Goal: Task Accomplishment & Management: Complete application form

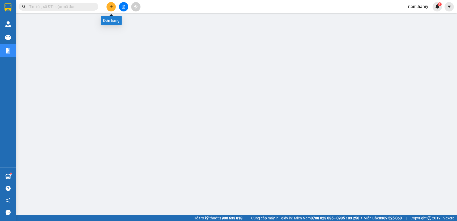
click at [113, 8] on icon "plus" at bounding box center [112, 7] width 4 height 4
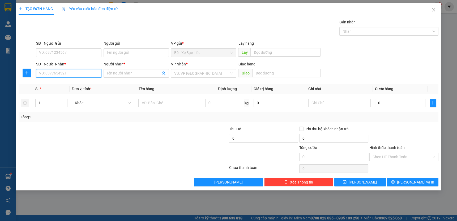
click at [72, 77] on input "SĐT Người Nhận *" at bounding box center [68, 73] width 65 height 9
type input "0963313103"
click at [123, 73] on input "Người nhận *" at bounding box center [134, 73] width 54 height 6
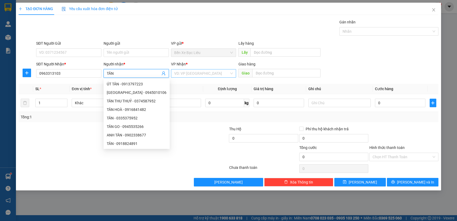
type input "TÂN"
click at [203, 77] on input "search" at bounding box center [201, 73] width 55 height 8
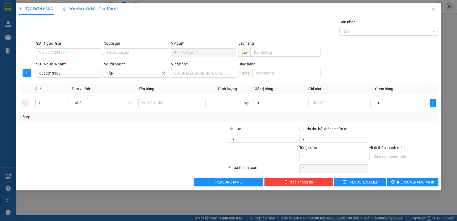
click at [202, 77] on div "VP Nhận * VD: VP [GEOGRAPHIC_DATA]" at bounding box center [203, 70] width 65 height 19
click at [206, 70] on input "search" at bounding box center [201, 73] width 55 height 8
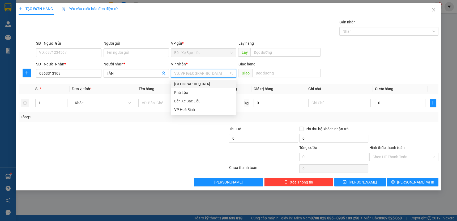
click at [204, 83] on div "[GEOGRAPHIC_DATA]" at bounding box center [203, 84] width 59 height 6
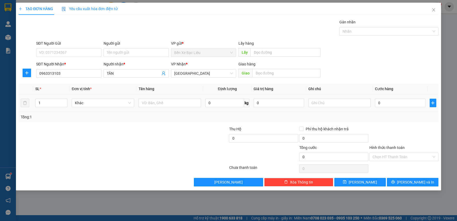
click at [160, 98] on div at bounding box center [169, 103] width 62 height 11
click at [154, 101] on input "text" at bounding box center [169, 103] width 62 height 9
type input "1 THÙNG"
click at [384, 101] on input "0" at bounding box center [400, 103] width 51 height 9
type input "5"
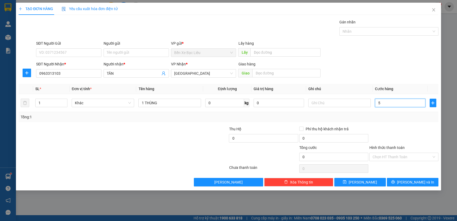
type input "5"
type input "50"
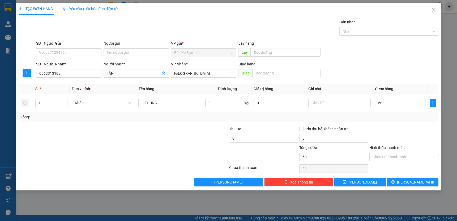
type input "50.000"
click at [415, 130] on div at bounding box center [404, 135] width 70 height 19
click at [403, 154] on input "Hình thức thanh toán" at bounding box center [402, 157] width 59 height 8
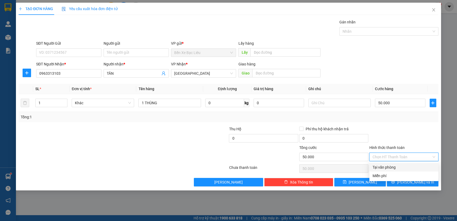
click at [399, 166] on div "Tại văn phòng" at bounding box center [404, 167] width 63 height 6
type input "0"
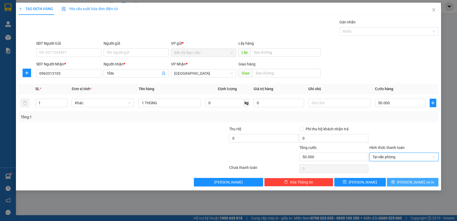
click at [395, 180] on icon "printer" at bounding box center [394, 182] width 4 height 4
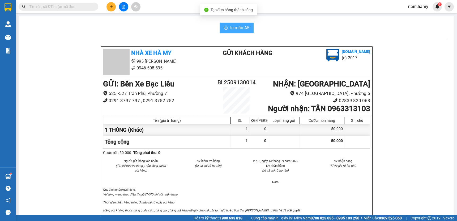
click at [236, 29] on span "In mẫu A5" at bounding box center [239, 27] width 19 height 7
click at [107, 4] on div at bounding box center [124, 6] width 40 height 9
click at [108, 5] on button at bounding box center [111, 6] width 9 height 9
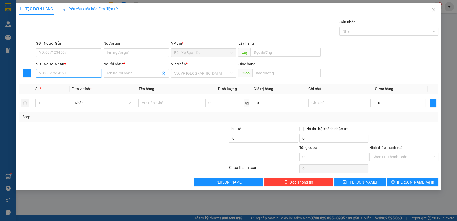
click at [88, 73] on input "SĐT Người Nhận *" at bounding box center [68, 73] width 65 height 9
type input "9"
click at [91, 83] on div "0914803380 - [PERSON_NAME]" at bounding box center [68, 84] width 59 height 6
type input "0914803380"
type input "PHƯƠNG ANH"
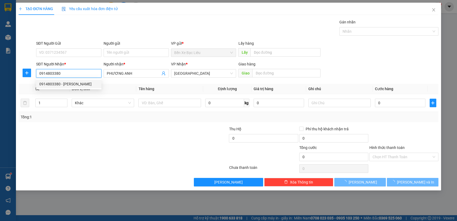
type input "50.000"
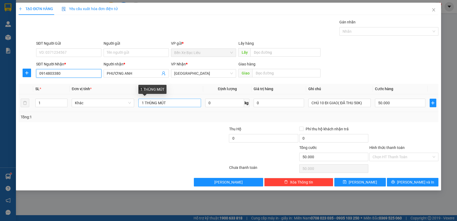
type input "0914803380"
drag, startPoint x: 178, startPoint y: 105, endPoint x: 319, endPoint y: 105, distance: 141.4
click at [178, 105] on input "1 THÙNG MÚT" at bounding box center [169, 103] width 62 height 9
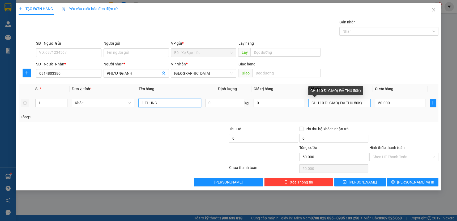
type input "1 THÙNG"
click at [367, 104] on input "CHÚ 10 ĐI GIAO( ĐÃ THU 50K)" at bounding box center [340, 103] width 62 height 9
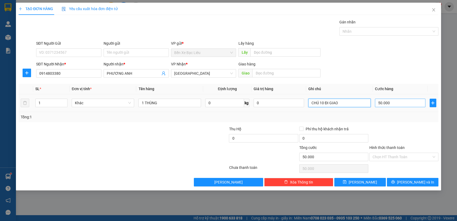
type input "CHÚ 10 ĐI GIAO"
drag, startPoint x: 397, startPoint y: 104, endPoint x: 457, endPoint y: 93, distance: 60.8
click at [397, 104] on input "50.000" at bounding box center [400, 103] width 51 height 9
type input "0"
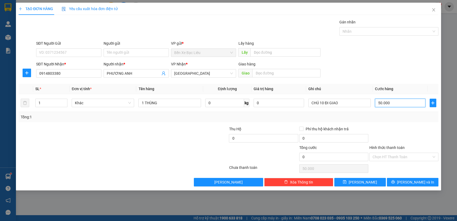
type input "0"
click at [375, 100] on input "0" at bounding box center [400, 103] width 51 height 9
type input "40"
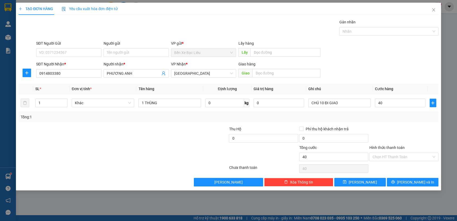
type input "40.000"
click at [396, 124] on div "Transit Pickup Surcharge Ids Transit Deliver Surcharge Ids Transit Deliver Surc…" at bounding box center [229, 102] width 420 height 167
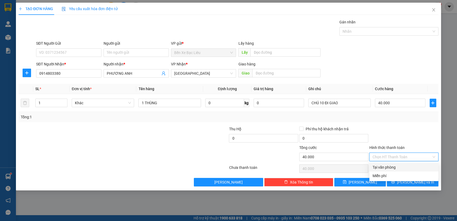
click at [401, 157] on input "Hình thức thanh toán" at bounding box center [402, 157] width 59 height 8
click at [401, 164] on div "Tại văn phòng" at bounding box center [404, 167] width 69 height 9
type input "0"
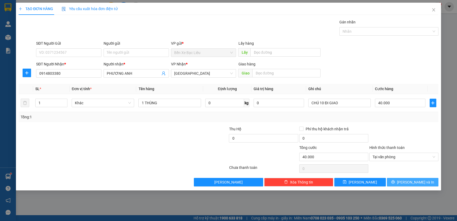
click at [395, 181] on icon "printer" at bounding box center [393, 181] width 3 height 3
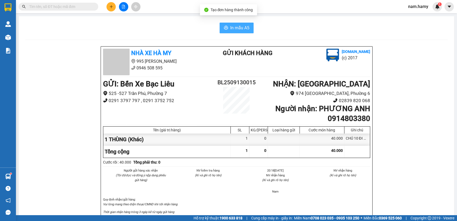
click at [237, 25] on span "In mẫu A5" at bounding box center [239, 27] width 19 height 7
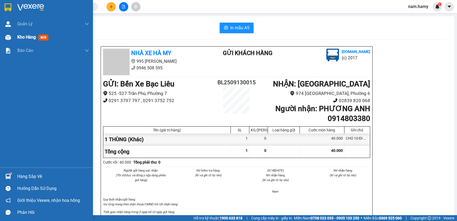
click at [13, 37] on div "Kho hàng mới" at bounding box center [46, 37] width 93 height 13
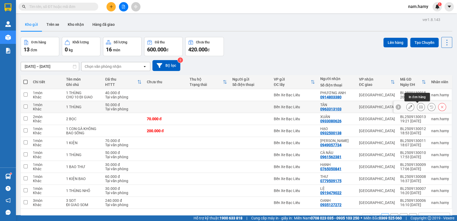
click at [418, 104] on button at bounding box center [421, 106] width 7 height 9
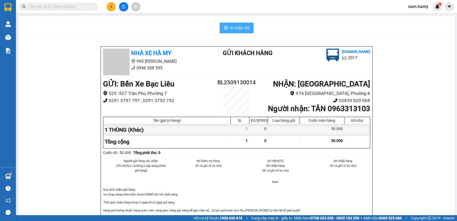
drag, startPoint x: 247, startPoint y: 19, endPoint x: 248, endPoint y: 22, distance: 3.2
click at [248, 22] on div "In mẫu A5 Nhà Xe Hà My 995 [GEOGRAPHIC_DATA] 0946 508 595 Gửi khách hàng [DOMAI…" at bounding box center [237, 221] width 436 height 410
click at [248, 23] on button "In mẫu A5" at bounding box center [237, 28] width 34 height 11
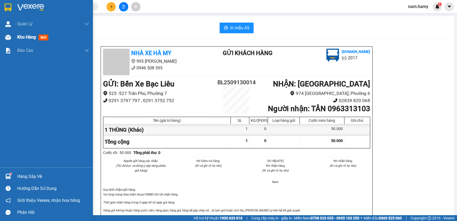
click at [20, 36] on span "Kho hàng" at bounding box center [26, 37] width 19 height 5
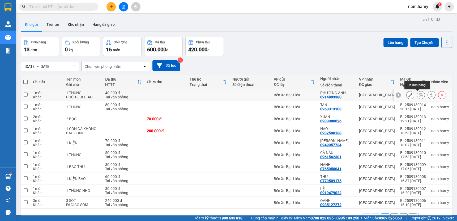
click at [419, 95] on icon at bounding box center [421, 95] width 4 height 4
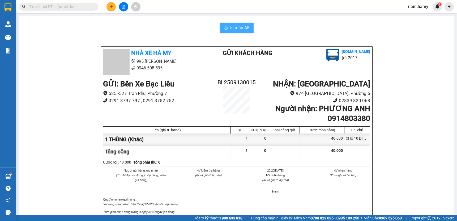
drag, startPoint x: 231, startPoint y: 19, endPoint x: 234, endPoint y: 26, distance: 7.5
click at [234, 27] on span "In mẫu A5" at bounding box center [239, 27] width 19 height 7
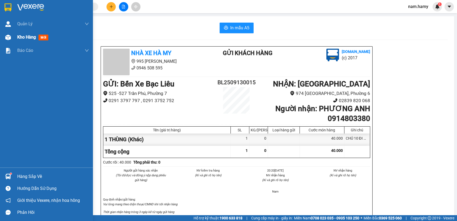
click at [10, 36] on img at bounding box center [8, 38] width 6 height 6
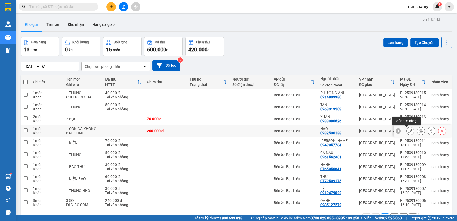
click at [409, 131] on icon at bounding box center [411, 131] width 4 height 4
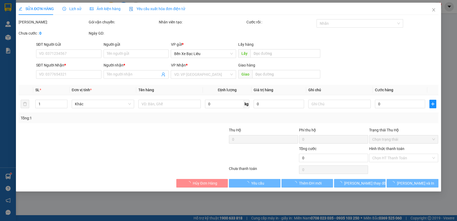
type input "0932500138"
type input "HẠO"
type input "200.000"
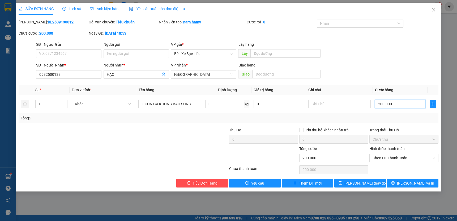
type input "0"
click at [377, 104] on input "0" at bounding box center [400, 104] width 51 height 9
type input "10"
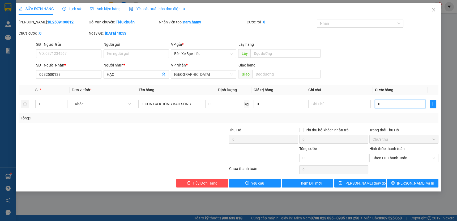
type input "10"
type input "150"
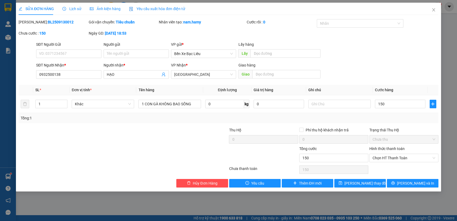
type input "150.000"
click at [403, 118] on div "Tổng: 1" at bounding box center [229, 118] width 416 height 6
drag, startPoint x: 409, startPoint y: 178, endPoint x: 409, endPoint y: 182, distance: 3.5
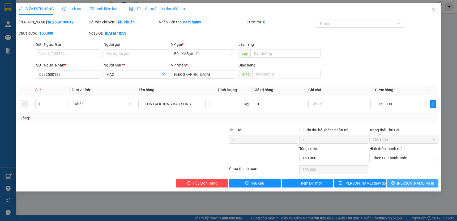
click at [409, 181] on div "Total Paid Fee 0 Total UnPaid Fee 200.000 Cash Collection Total Fee Mã ĐH: BL25…" at bounding box center [229, 103] width 420 height 168
click at [409, 182] on span "[PERSON_NAME] và In" at bounding box center [415, 183] width 37 height 6
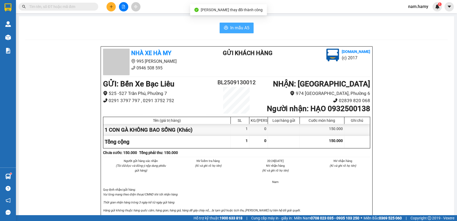
click at [244, 25] on span "In mẫu A5" at bounding box center [239, 27] width 19 height 7
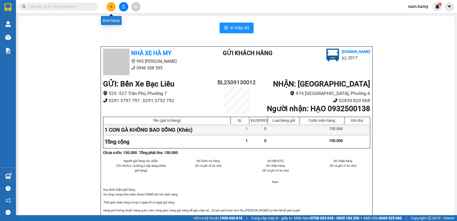
click at [111, 9] on button at bounding box center [111, 6] width 9 height 9
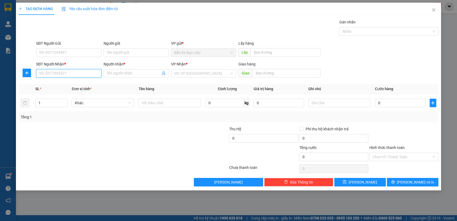
click at [82, 75] on input "SĐT Người Nhận *" at bounding box center [68, 73] width 65 height 9
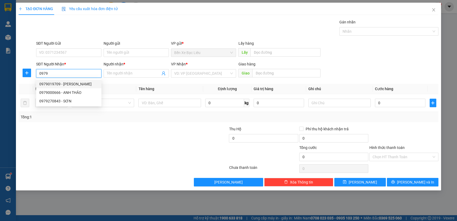
click at [74, 82] on div "0979019709 - [PERSON_NAME]" at bounding box center [68, 84] width 59 height 6
type input "0979019709"
type input "ANH PHÚC"
type input "60.000"
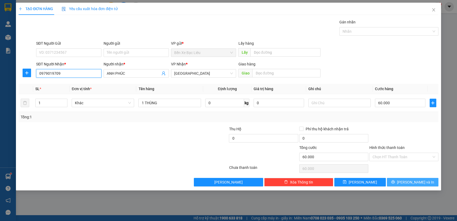
type input "0979019709"
drag, startPoint x: 423, startPoint y: 178, endPoint x: 423, endPoint y: 168, distance: 10.6
click at [423, 178] on button "[PERSON_NAME] và In" at bounding box center [413, 182] width 52 height 9
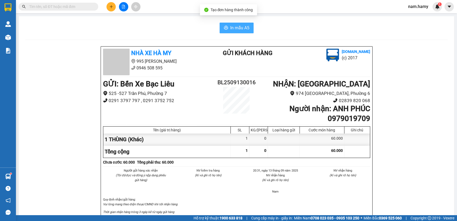
click at [247, 29] on span "In mẫu A5" at bounding box center [239, 27] width 19 height 7
